Goal: Communication & Community: Answer question/provide support

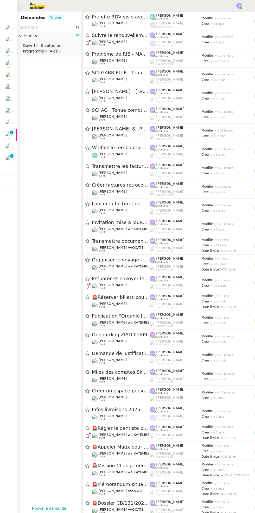
click at [9, 88] on img at bounding box center [8, 87] width 7 height 7
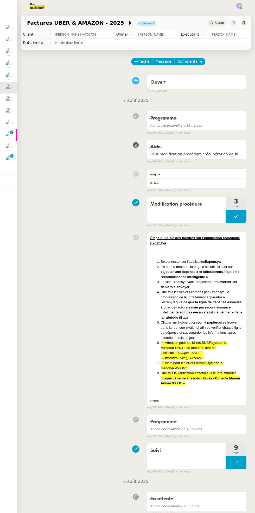
click at [11, 137] on img at bounding box center [8, 134] width 7 height 7
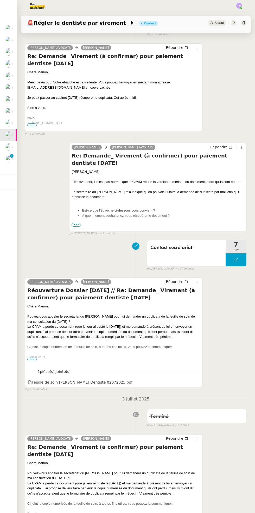
scroll to position [60, 0]
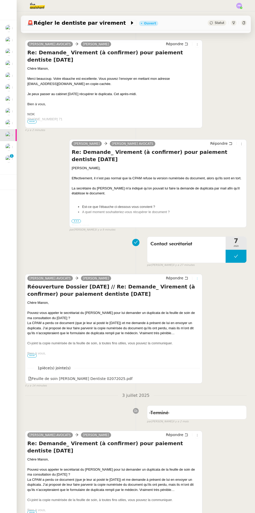
click at [197, 278] on icon at bounding box center [197, 279] width 1 height 2
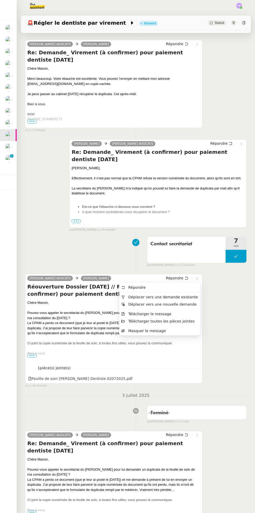
click at [171, 332] on li "Masquer le message" at bounding box center [159, 330] width 81 height 7
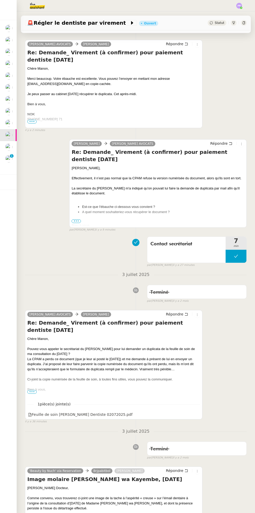
click at [81, 222] on div "Chère [PERSON_NAME], Effectivement, il n’est pas normal que la CPAM refuse la v…" at bounding box center [157, 324] width 173 height 316
click at [82, 215] on li "A quel moment souhaiteriez-vous récupérer le document ?" at bounding box center [163, 211] width 162 height 5
click at [82, 223] on div at bounding box center [157, 220] width 173 height 5
click at [80, 221] on span "•••" at bounding box center [75, 221] width 9 height 4
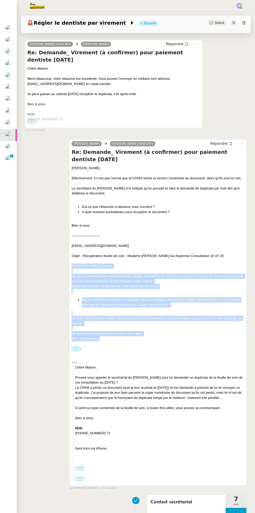
copy div "[PERSON_NAME] Docteur, Je vous contacte au nom de [PERSON_NAME] wa [PERSON_NAME…"
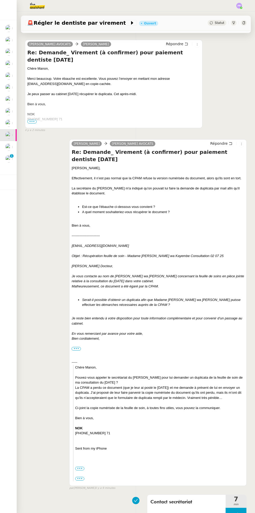
scroll to position [0, 0]
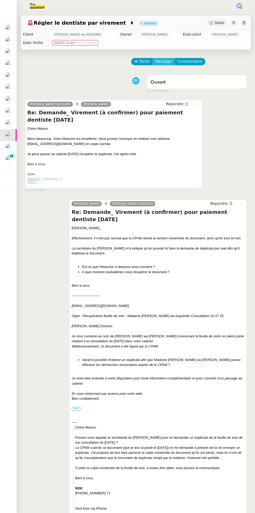
click at [162, 62] on span "Message" at bounding box center [163, 61] width 16 height 6
click at [182, 76] on span "Nouvelle conversation" at bounding box center [186, 76] width 46 height 4
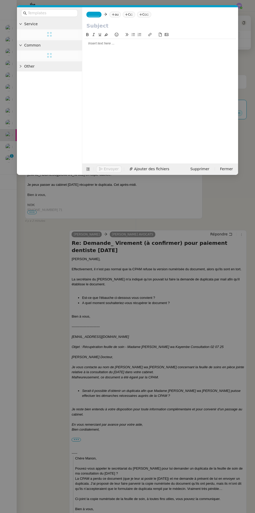
click at [135, 45] on div at bounding box center [160, 43] width 152 height 5
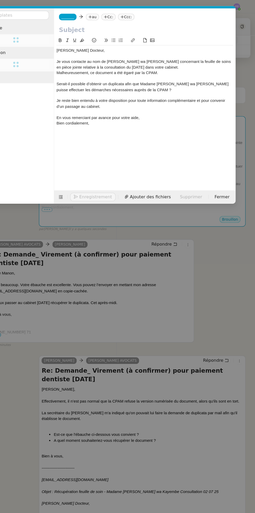
click at [135, 71] on div "Serait-il possible d’obtenir un duplicata afin que Madame [PERSON_NAME] wa [PER…" at bounding box center [160, 75] width 152 height 10
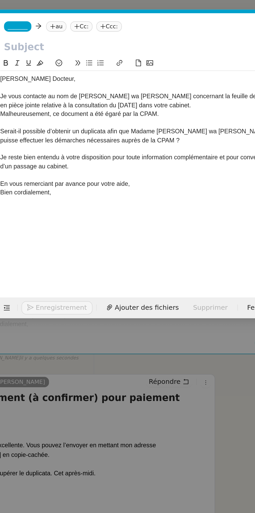
click at [139, 35] on icon at bounding box center [139, 34] width 3 height 3
click at [133, 35] on icon at bounding box center [132, 34] width 3 height 3
click at [154, 181] on nz-modal-container "Service TA - VOYAGE - PROPOSITION GLOBALE A utiliser dans le cadre de propositi…" at bounding box center [127, 256] width 255 height 513
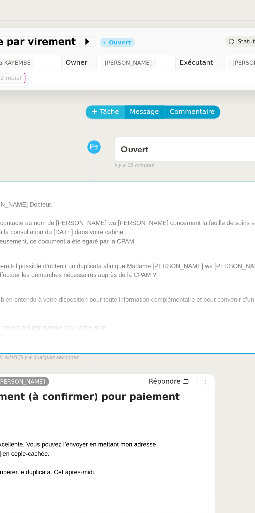
click at [145, 63] on span "Tâche" at bounding box center [144, 61] width 11 height 6
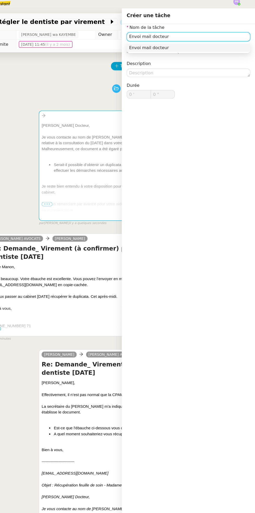
click at [208, 45] on div "Envoi mail docteur" at bounding box center [198, 45] width 102 height 5
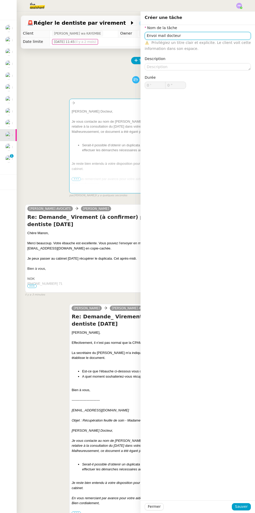
type input "Envoi mail docteur"
click at [246, 509] on span "Sauver" at bounding box center [241, 507] width 13 height 6
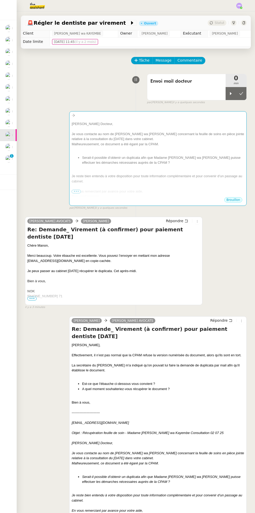
click at [230, 93] on icon at bounding box center [231, 93] width 2 height 3
click at [127, 254] on div "Merci beaucoup. Votre ébauche est excellente. Vous pouvez l’envoyer en mettant …" at bounding box center [113, 258] width 173 height 10
click at [92, 262] on div "Merci beaucoup. Votre ébauche est excellente. Vous pouvez l’envoyer en mettant …" at bounding box center [113, 258] width 173 height 10
click at [104, 265] on div at bounding box center [113, 265] width 173 height 5
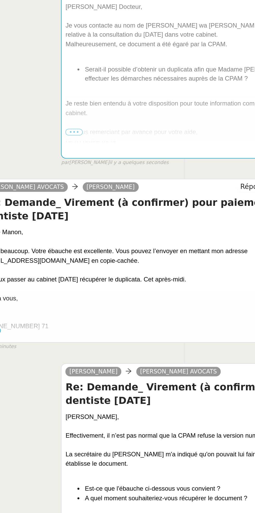
scroll to position [1, 0]
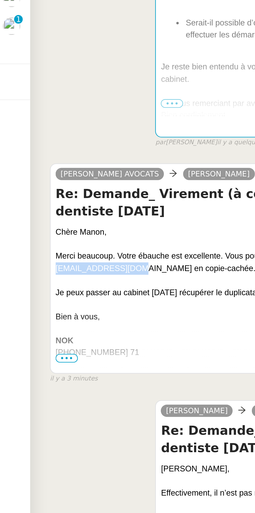
copy div "[PERSON_NAME][EMAIL_ADDRESS][DOMAIN_NAME]"
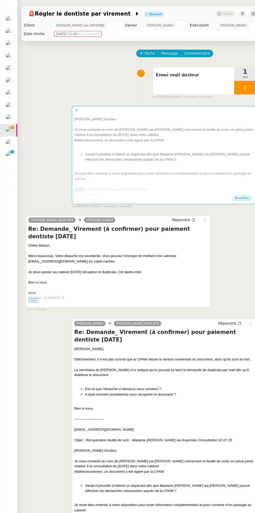
click at [163, 152] on div at bounding box center [157, 149] width 173 height 5
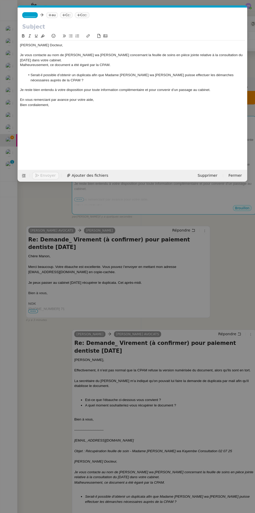
scroll to position [0, 11]
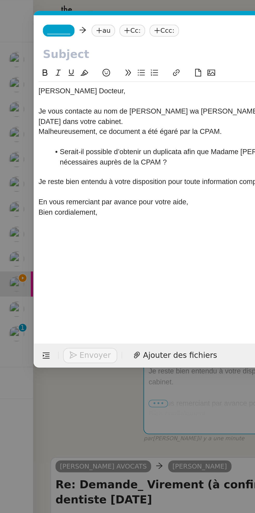
click at [84, 15] on nz-tag "Ccc:" at bounding box center [79, 15] width 14 height 6
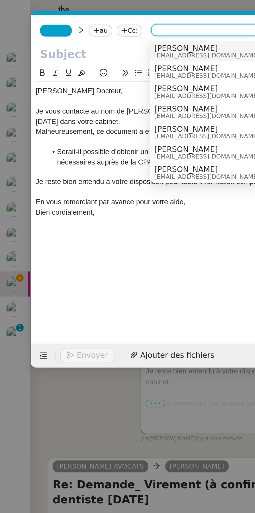
paste input "[PERSON_NAME][EMAIL_ADDRESS][DOMAIN_NAME]"
type input "[PERSON_NAME][EMAIL_ADDRESS][DOMAIN_NAME]"
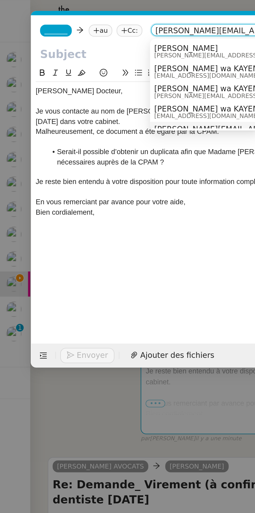
click at [106, 23] on div "[PERSON_NAME]. [PERSON_NAME][EMAIL_ADDRESS][DOMAIN_NAME]" at bounding box center [115, 24] width 78 height 7
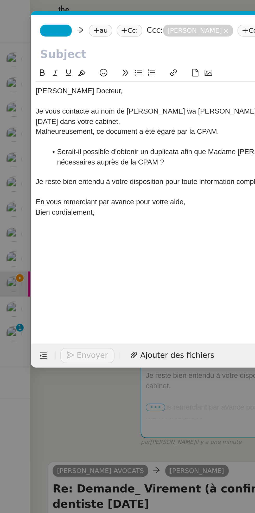
click at [58, 194] on nz-modal-container "Service TA - VOYAGE - PROPOSITION GLOBALE A utiliser dans le cadre de propositi…" at bounding box center [127, 256] width 255 height 513
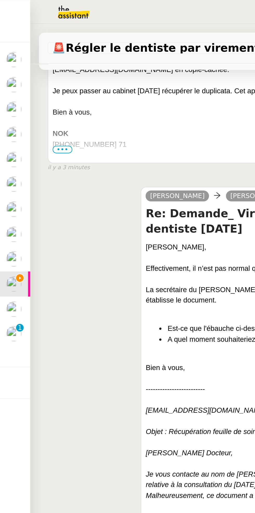
scroll to position [230, 0]
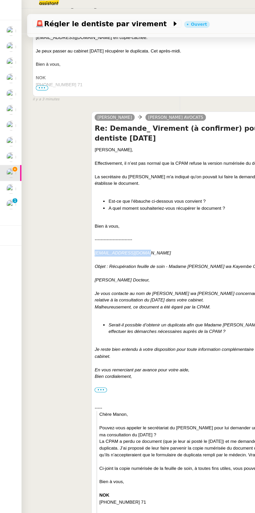
copy em "[EMAIL_ADDRESS][DOMAIN_NAME]"
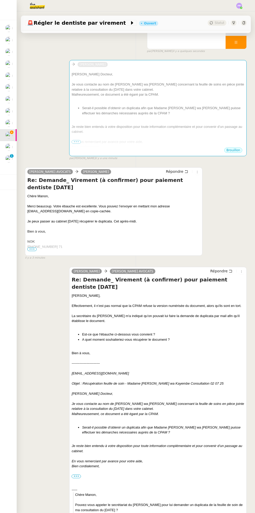
scroll to position [0, 0]
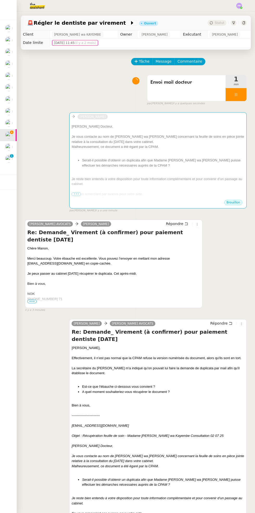
click at [149, 128] on div "[PERSON_NAME] Docteur," at bounding box center [157, 126] width 173 height 5
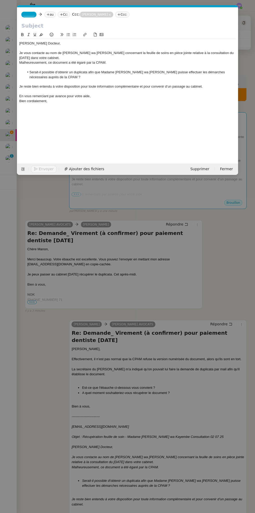
scroll to position [0, 11]
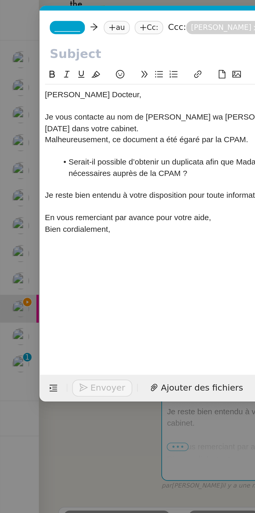
click at [51, 15] on nz-tag "au" at bounding box center [49, 15] width 11 height 6
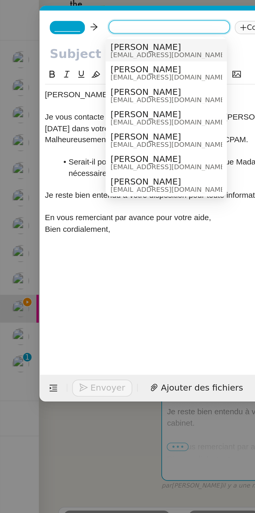
paste input "[EMAIL_ADDRESS][DOMAIN_NAME]"
type input "[EMAIL_ADDRESS][DOMAIN_NAME]"
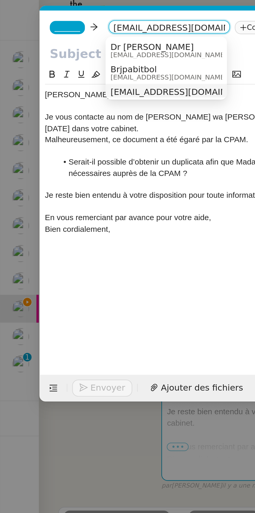
click at [32, 14] on span "_______" at bounding box center [28, 15] width 11 height 4
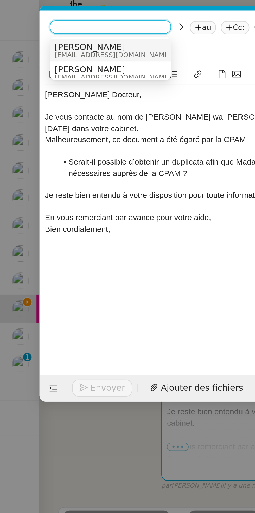
click at [58, 24] on div "[PERSON_NAME] [EMAIL_ADDRESS][DOMAIN_NAME]" at bounding box center [47, 24] width 48 height 7
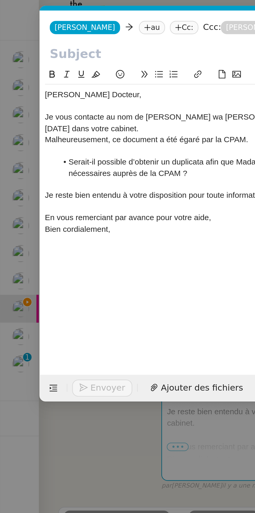
click at [49, 200] on nz-modal-container "Service TA - VOYAGE - PROPOSITION GLOBALE A utiliser dans le cadre de propositi…" at bounding box center [127, 256] width 255 height 513
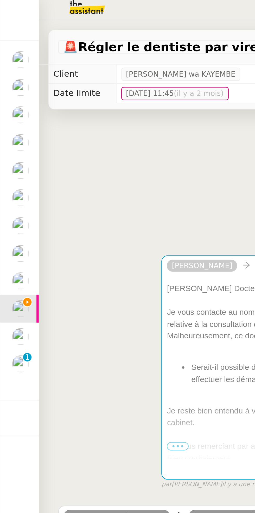
scroll to position [0, 0]
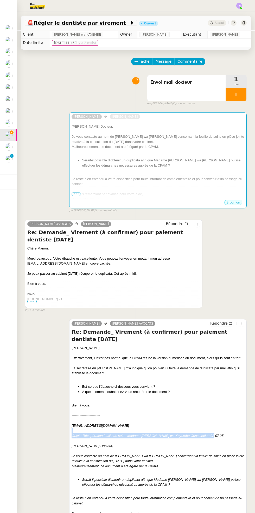
copy div "Objet : Récupération feuille de soin - Madame [PERSON_NAME] wa Kayembe Consulta…"
click at [153, 142] on div "Je vous contacte au nom de [PERSON_NAME] wa [PERSON_NAME] concernant la feuille…" at bounding box center [157, 139] width 173 height 10
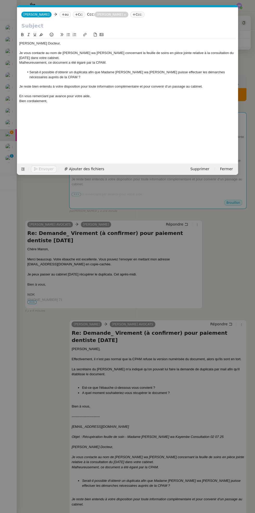
scroll to position [0, 11]
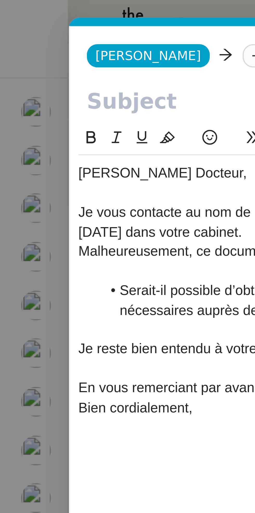
click at [36, 26] on input "text" at bounding box center [127, 26] width 212 height 8
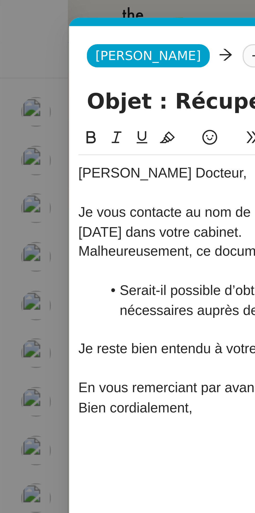
scroll to position [0, 15]
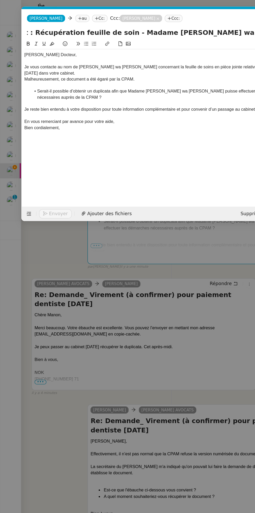
click at [33, 24] on input "Objet : Récupération feuille de soin - Madame [PERSON_NAME] wa Kayembe Consulta…" at bounding box center [127, 26] width 212 height 8
click at [26, 28] on input "Objet : Récupération feuille de soin - Madame [PERSON_NAME] wa Kayembe Consulta…" at bounding box center [127, 26] width 212 height 8
type input "Récupération feuille de soin - Madame [PERSON_NAME] wa Kayembe Consultation 02 …"
click at [55, 195] on nz-modal-container "Service TA - VOYAGE - PROPOSITION GLOBALE A utiliser dans le cadre de propositi…" at bounding box center [127, 256] width 255 height 513
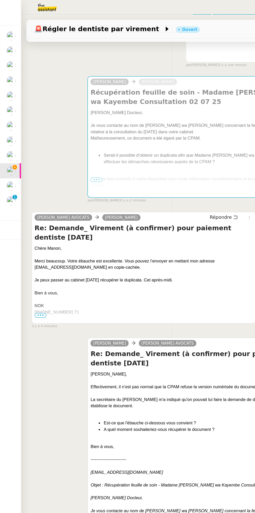
scroll to position [83, 0]
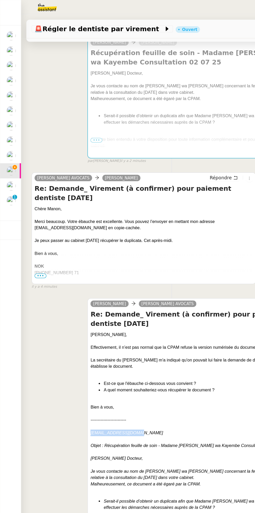
copy em "[EMAIL_ADDRESS][DOMAIN_NAME]"
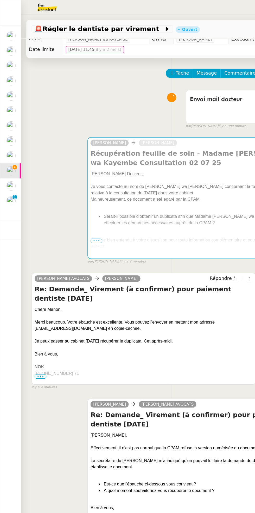
scroll to position [0, 0]
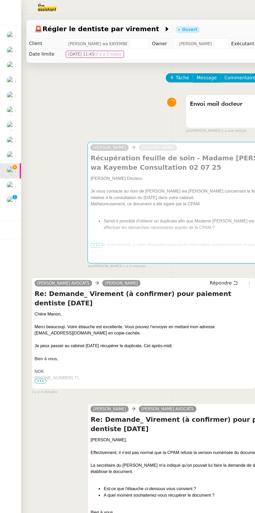
click at [130, 165] on div at bounding box center [157, 166] width 173 height 5
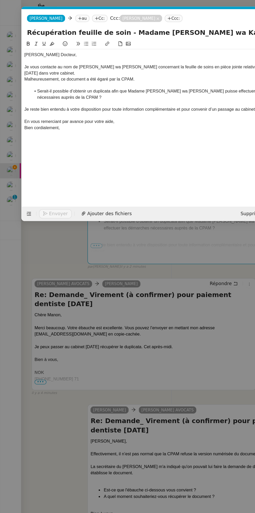
scroll to position [0, 11]
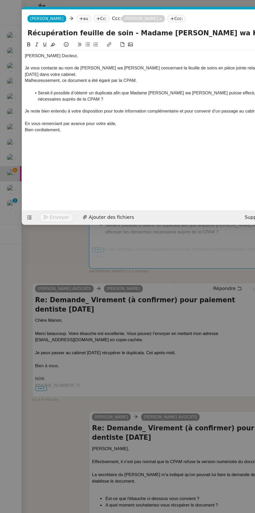
click at [61, 13] on nz-tag "au" at bounding box center [65, 15] width 11 height 6
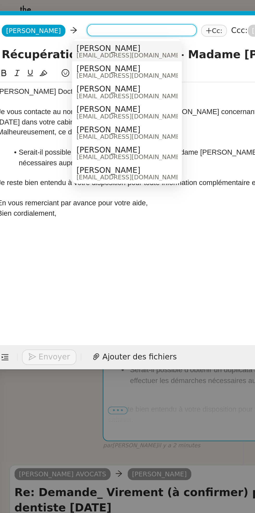
paste input "[EMAIL_ADDRESS][DOMAIN_NAME]"
type input "[EMAIL_ADDRESS][DOMAIN_NAME]"
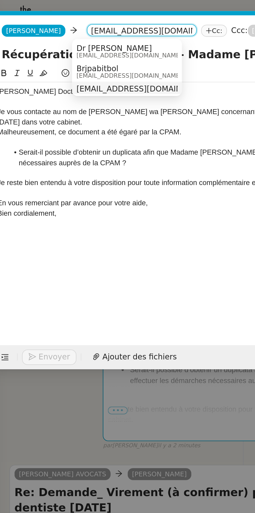
click at [85, 23] on span "Dr [PERSON_NAME]" at bounding box center [82, 23] width 50 height 4
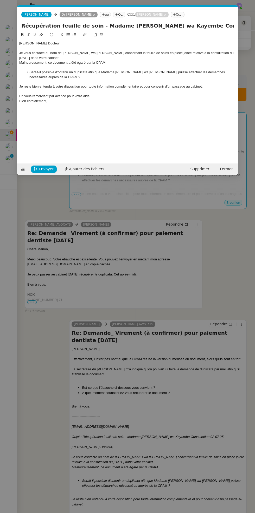
click at [205, 69] on div at bounding box center [127, 67] width 216 height 5
click at [196, 54] on div "Je vous contacte au nom de [PERSON_NAME] wa [PERSON_NAME] concernant la feuille…" at bounding box center [127, 56] width 216 height 10
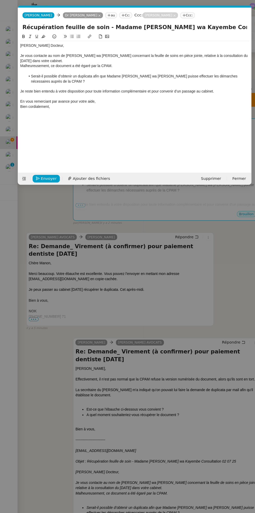
click at [212, 254] on nz-modal-container "Service TA - VOYAGE - PROPOSITION GLOBALE A utiliser dans le cadre de propositi…" at bounding box center [127, 256] width 255 height 513
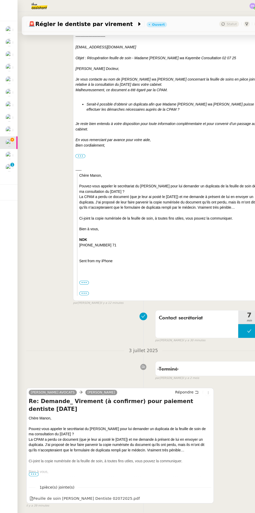
scroll to position [405, 0]
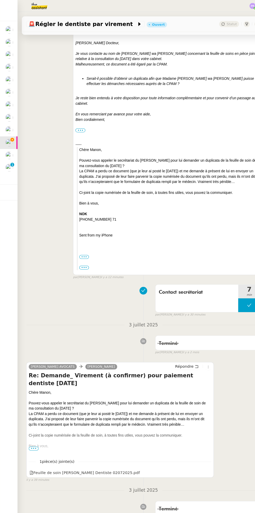
click at [100, 451] on div "Feuille de soin [PERSON_NAME] Dentiste 02072025.pdf" at bounding box center [80, 448] width 104 height 6
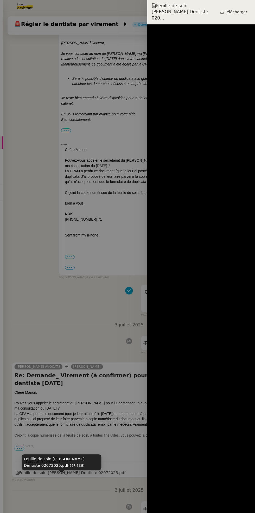
click at [239, 10] on span "Télécharger" at bounding box center [236, 11] width 21 height 7
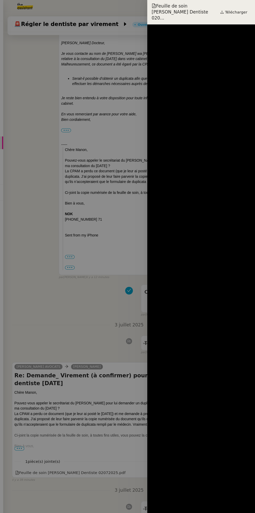
click at [62, 281] on div at bounding box center [127, 256] width 255 height 513
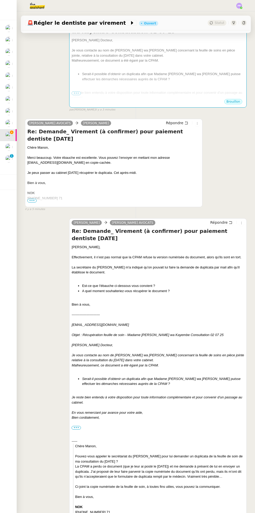
scroll to position [0, 0]
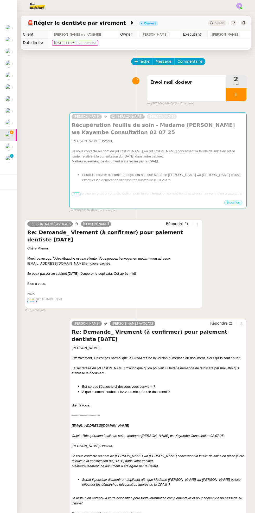
click at [11, 161] on img at bounding box center [8, 158] width 7 height 7
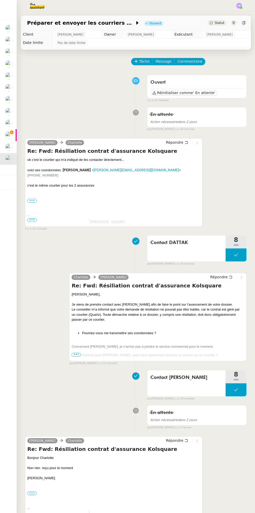
click at [11, 108] on div at bounding box center [12, 109] width 2 height 2
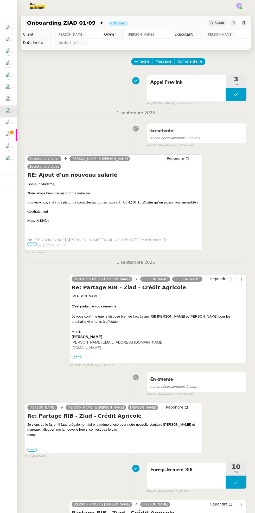
click at [11, 101] on img at bounding box center [8, 99] width 7 height 7
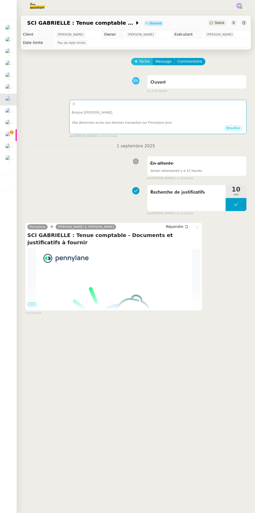
click at [141, 61] on span "Tâche" at bounding box center [144, 61] width 11 height 6
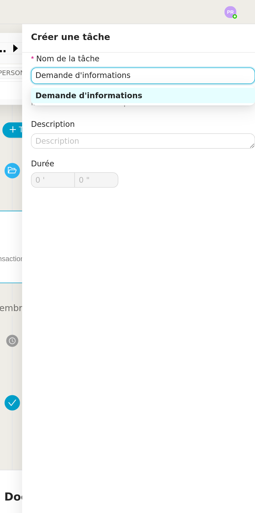
click at [198, 44] on div "Demande d'informations" at bounding box center [198, 45] width 102 height 5
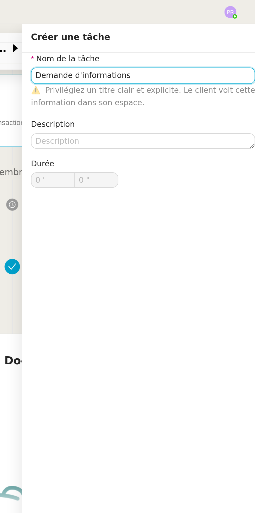
scroll to position [66, 0]
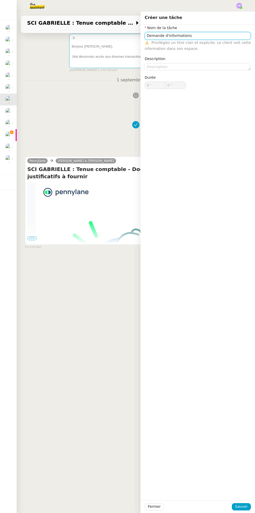
type input "Demande d'informations"
click at [249, 510] on div "Fermer Sauver" at bounding box center [197, 506] width 114 height 13
click at [240, 506] on span "Sauver" at bounding box center [241, 507] width 13 height 6
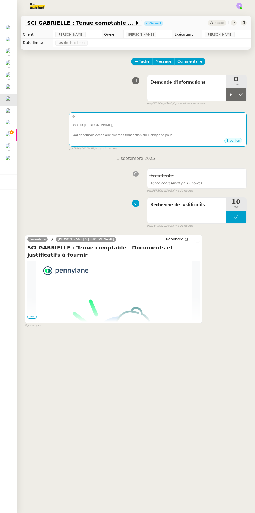
click at [230, 94] on icon at bounding box center [231, 94] width 2 height 3
click at [160, 129] on div at bounding box center [157, 129] width 173 height 5
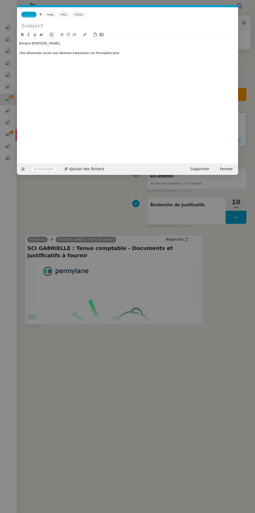
scroll to position [0, 11]
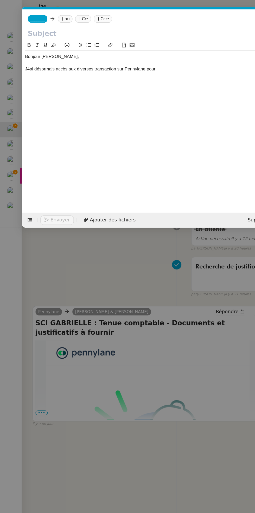
click at [27, 50] on div at bounding box center [127, 48] width 216 height 5
click at [30, 55] on div "J4ai désormais accès aux diverses transaction sur Pennylane pour" at bounding box center [127, 53] width 216 height 5
click at [26, 55] on div "J4ai désormais accès aux diverses transaction sur Pennylane pour" at bounding box center [127, 53] width 216 height 5
click at [24, 53] on div "J4ai désormais accès aux diverses transaction sur Pennylane pour" at bounding box center [127, 53] width 216 height 5
click at [133, 56] on div "Bonjour [PERSON_NAME], J'ai désormais accès aux diverses transaction sur Pennyl…" at bounding box center [127, 48] width 216 height 18
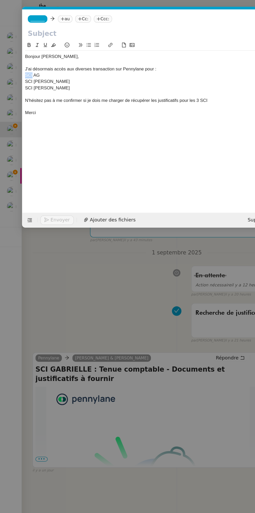
click at [94, 65] on div "SCI [PERSON_NAME]" at bounding box center [127, 62] width 216 height 5
click at [68, 35] on icon at bounding box center [68, 34] width 3 height 3
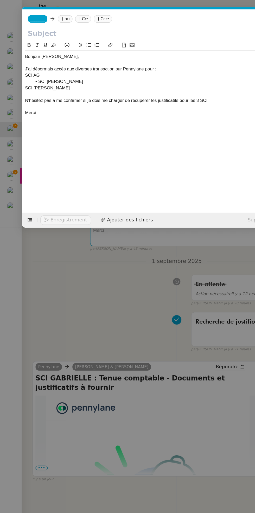
click at [29, 58] on div "SCI AG" at bounding box center [127, 58] width 216 height 5
click at [67, 36] on icon at bounding box center [68, 34] width 3 height 3
click at [40, 69] on div "SCI [PERSON_NAME]" at bounding box center [127, 67] width 216 height 5
click at [68, 35] on icon at bounding box center [68, 34] width 3 height 3
click at [55, 25] on input "text" at bounding box center [127, 26] width 212 height 8
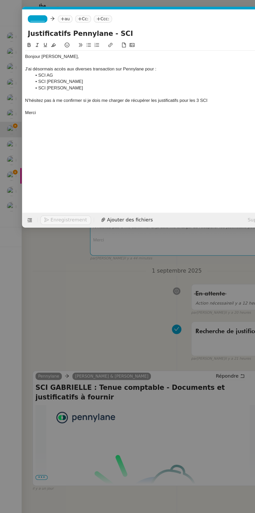
type input "Justificatifs Pennylane - SCI"
click at [25, 16] on span "_______" at bounding box center [28, 15] width 11 height 4
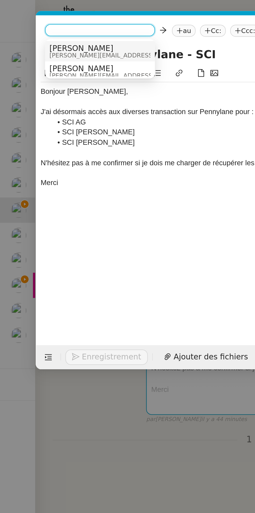
click at [55, 24] on span "[PERSON_NAME]" at bounding box center [60, 23] width 74 height 4
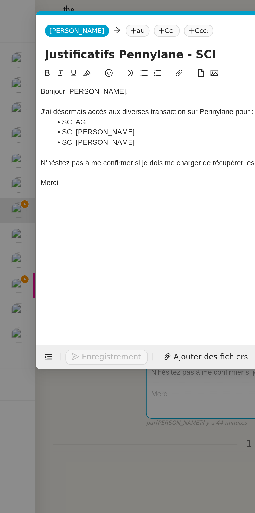
click at [60, 17] on nz-tag "au" at bounding box center [65, 15] width 11 height 6
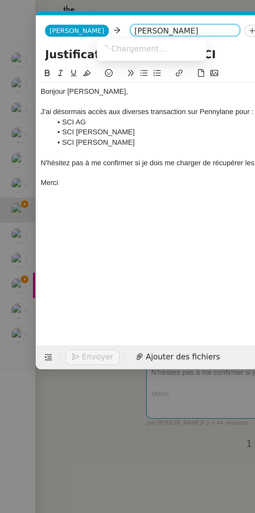
type input "[PERSON_NAME]"
click at [83, 27] on span "[PERSON_NAME][EMAIL_ADDRESS][DOMAIN_NAME]" at bounding box center [85, 26] width 74 height 3
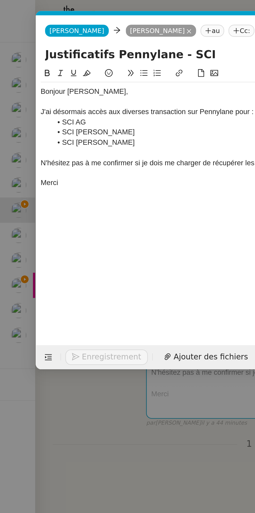
click at [101, 16] on nz-tag "au" at bounding box center [100, 15] width 11 height 6
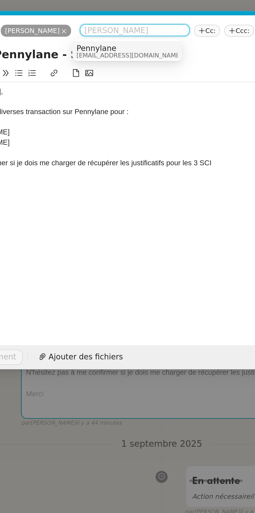
click at [156, 17] on nz-tag "Cc:" at bounding box center [157, 15] width 12 height 6
click at [0, 0] on input at bounding box center [0, 0] width 0 height 0
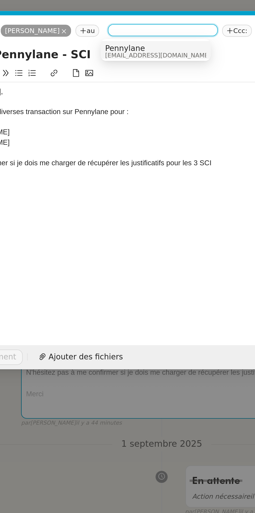
click at [171, 16] on nz-tag "Ccc:" at bounding box center [171, 15] width 14 height 6
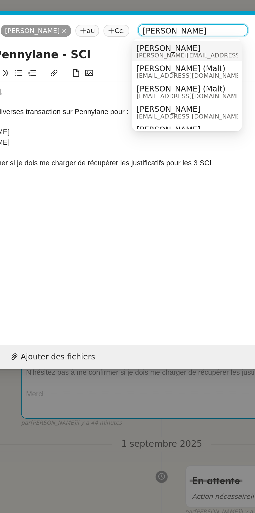
type input "[PERSON_NAME]"
click at [116, 215] on nz-modal-container "Service TA - VOYAGE - PROPOSITION GLOBALE A utiliser dans le cadre de propositi…" at bounding box center [127, 256] width 255 height 513
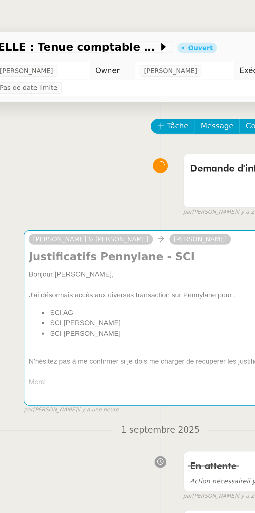
scroll to position [0, 0]
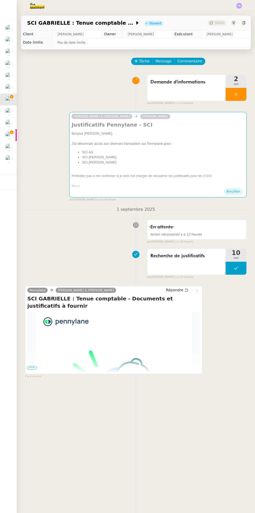
click at [235, 88] on div at bounding box center [235, 94] width 21 height 13
click at [241, 94] on icon at bounding box center [241, 94] width 4 height 4
click at [10, 134] on img at bounding box center [8, 134] width 7 height 7
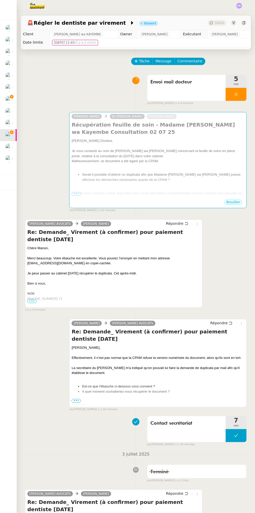
click at [242, 88] on div at bounding box center [235, 94] width 21 height 13
click at [241, 94] on icon at bounding box center [241, 94] width 4 height 4
